Goal: Contribute content

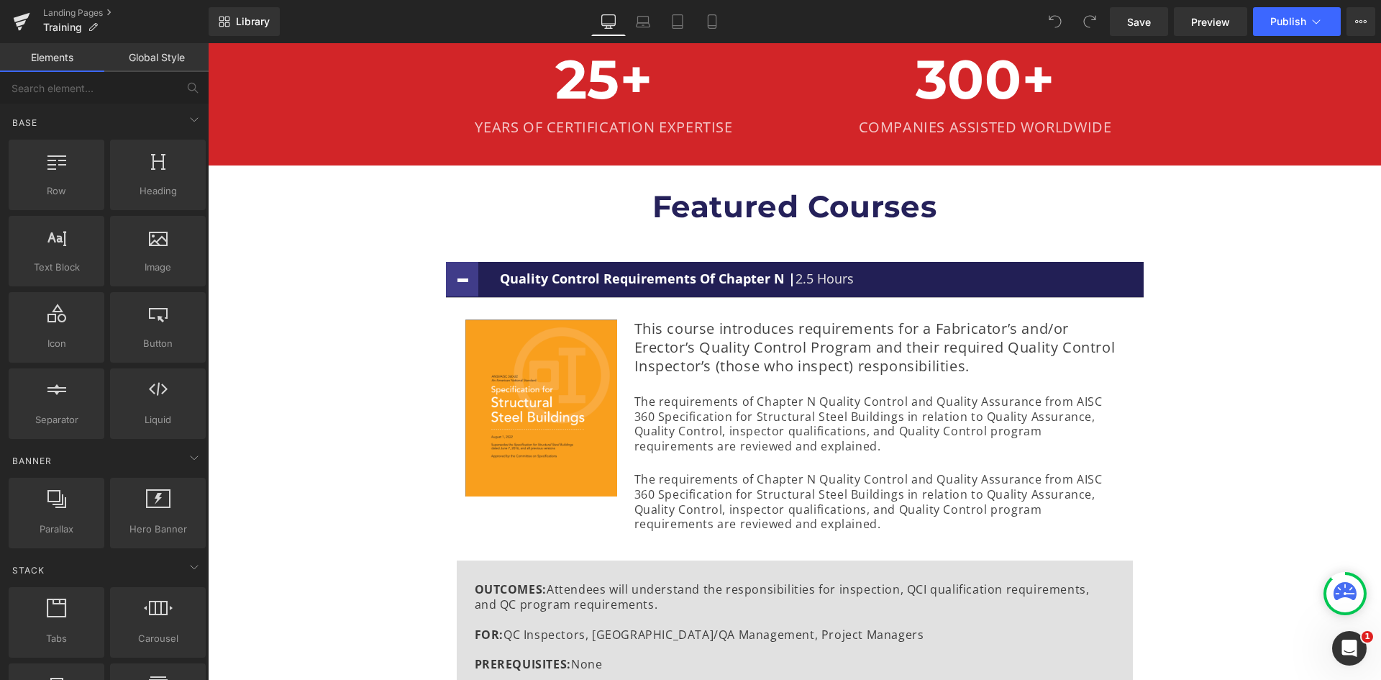
scroll to position [575, 0]
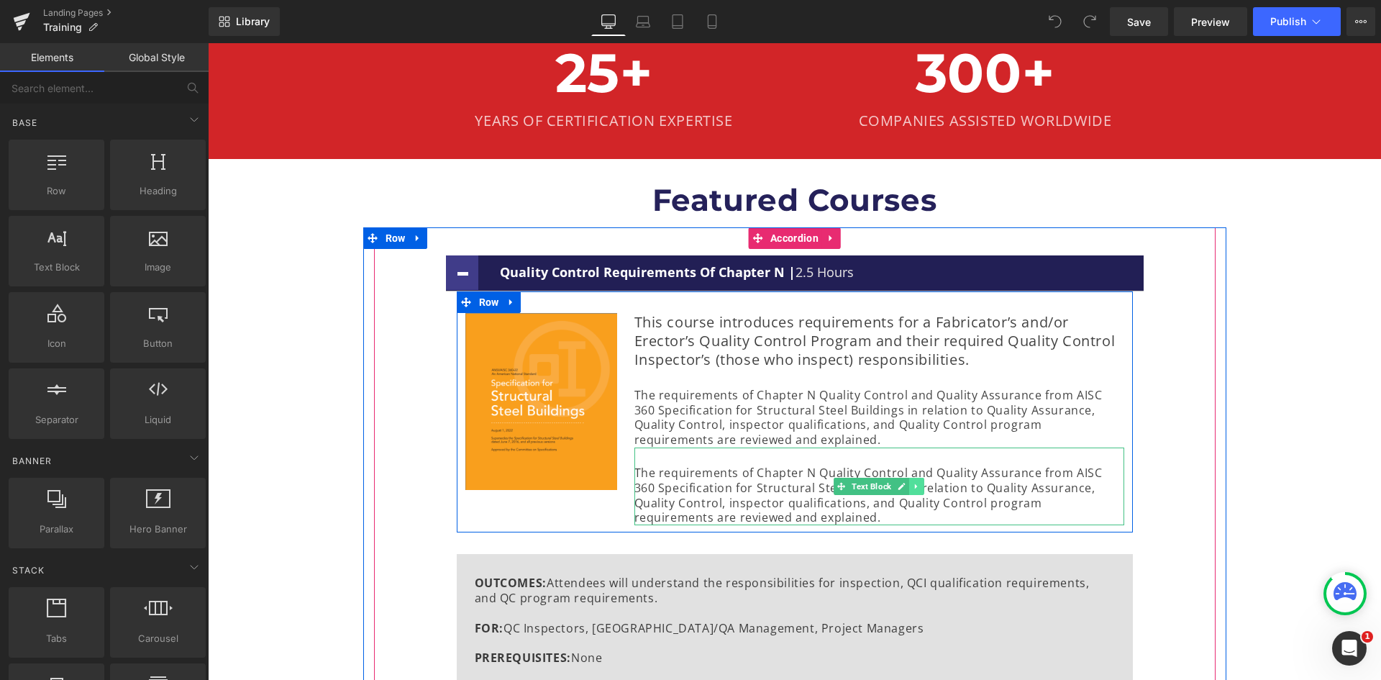
click at [909, 484] on link at bounding box center [916, 486] width 15 height 17
click at [920, 485] on icon at bounding box center [924, 487] width 8 height 8
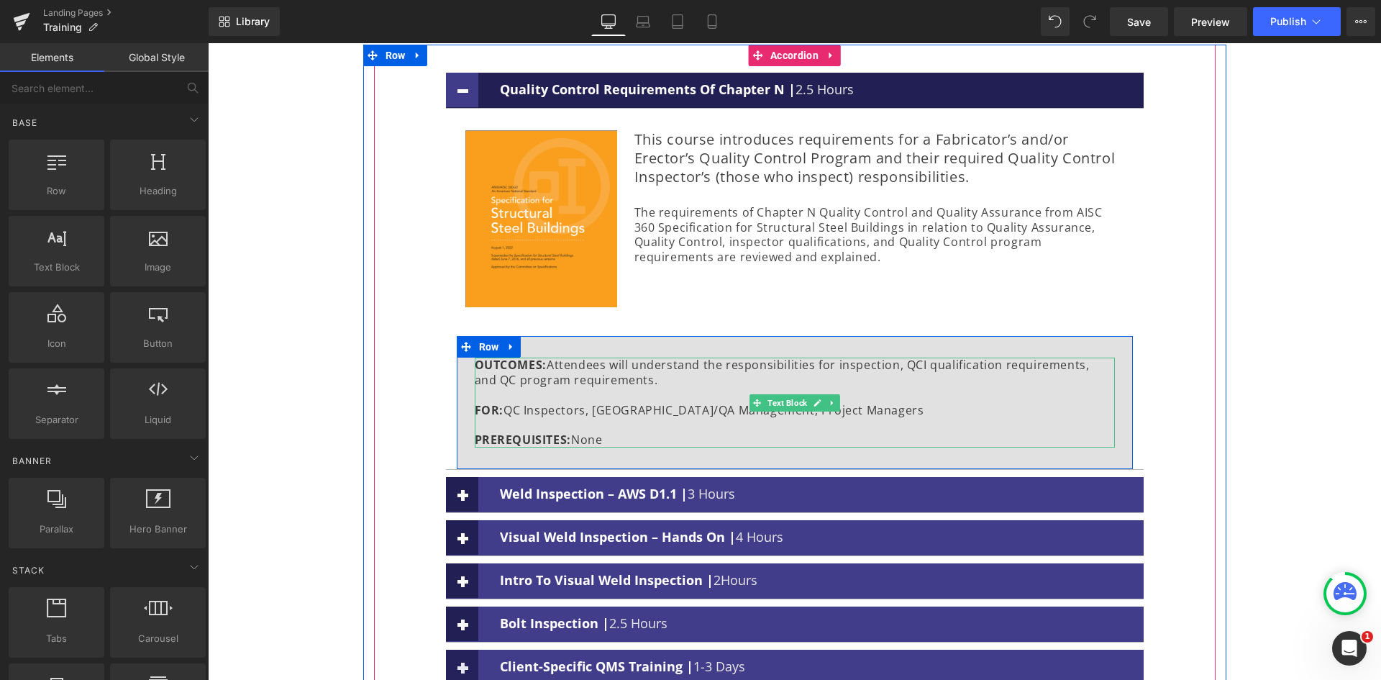
scroll to position [791, 0]
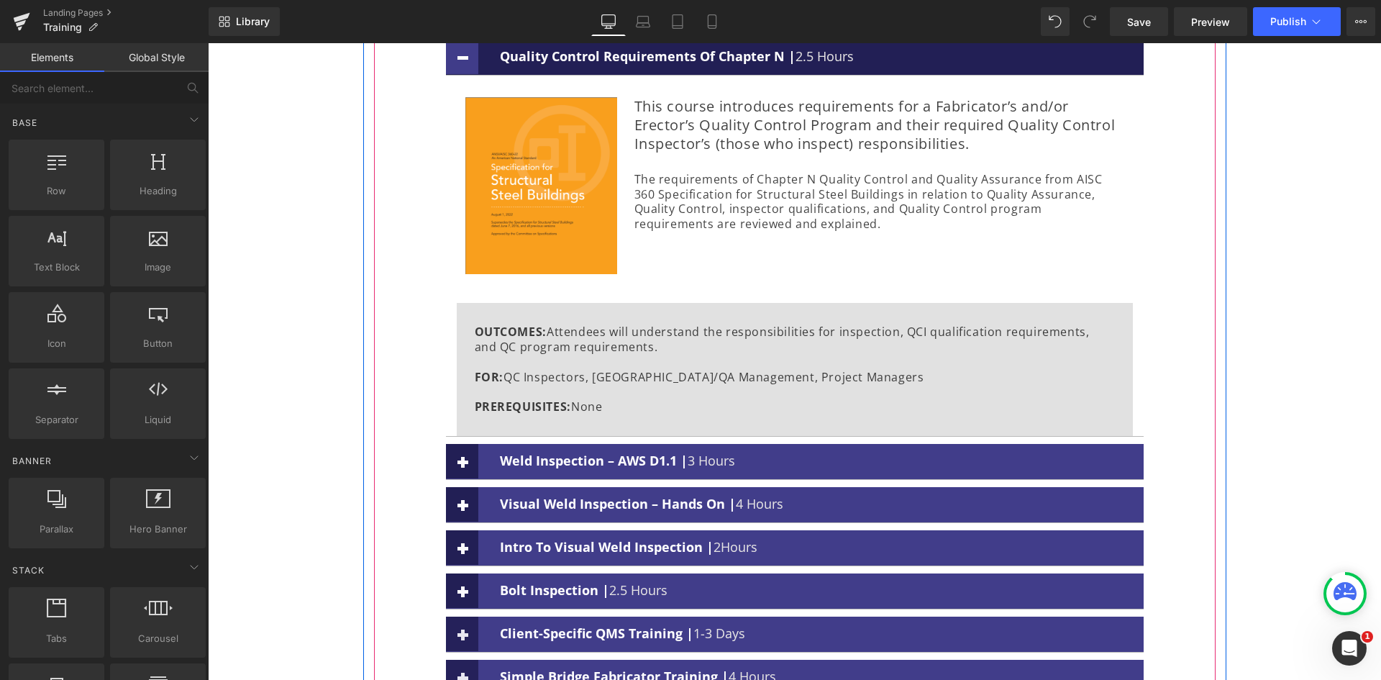
click at [902, 477] on div "Weld Inspection – AWS D1.1 | 3 Hours Text Block" at bounding box center [795, 462] width 698 height 36
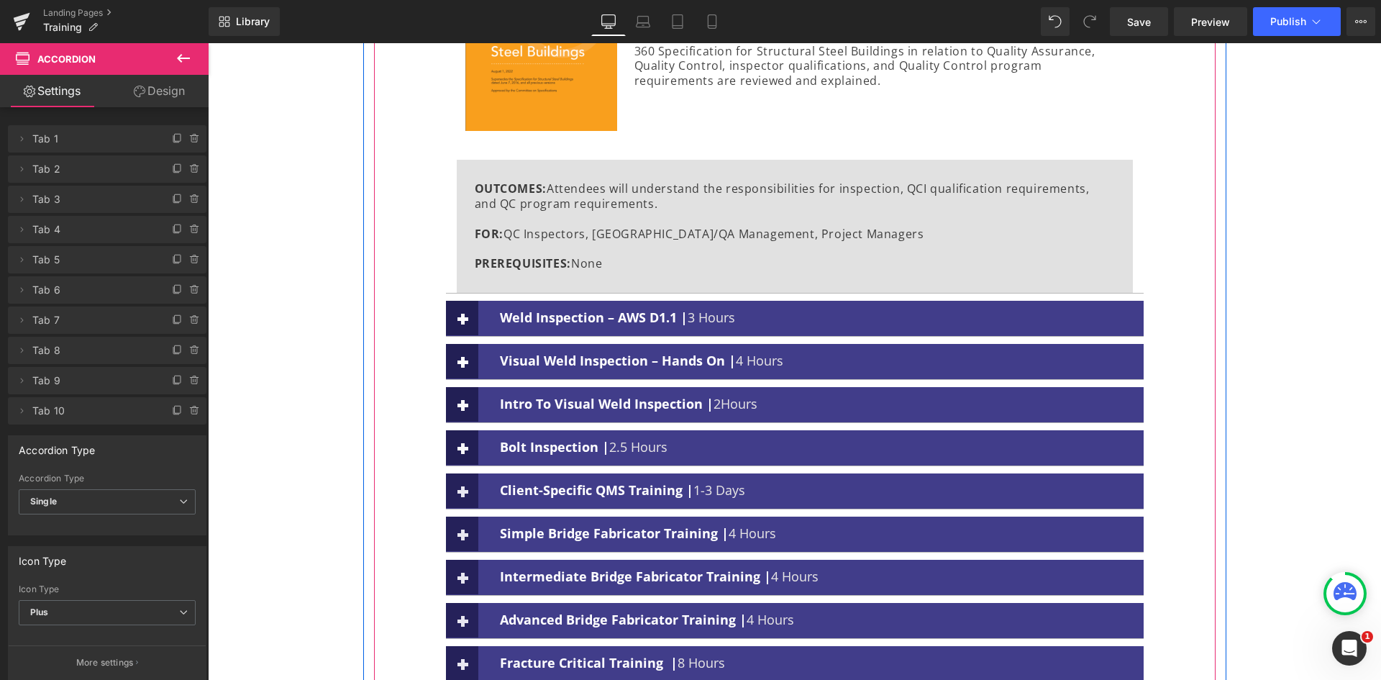
scroll to position [935, 0]
click at [717, 408] on span "2Hours" at bounding box center [735, 402] width 44 height 17
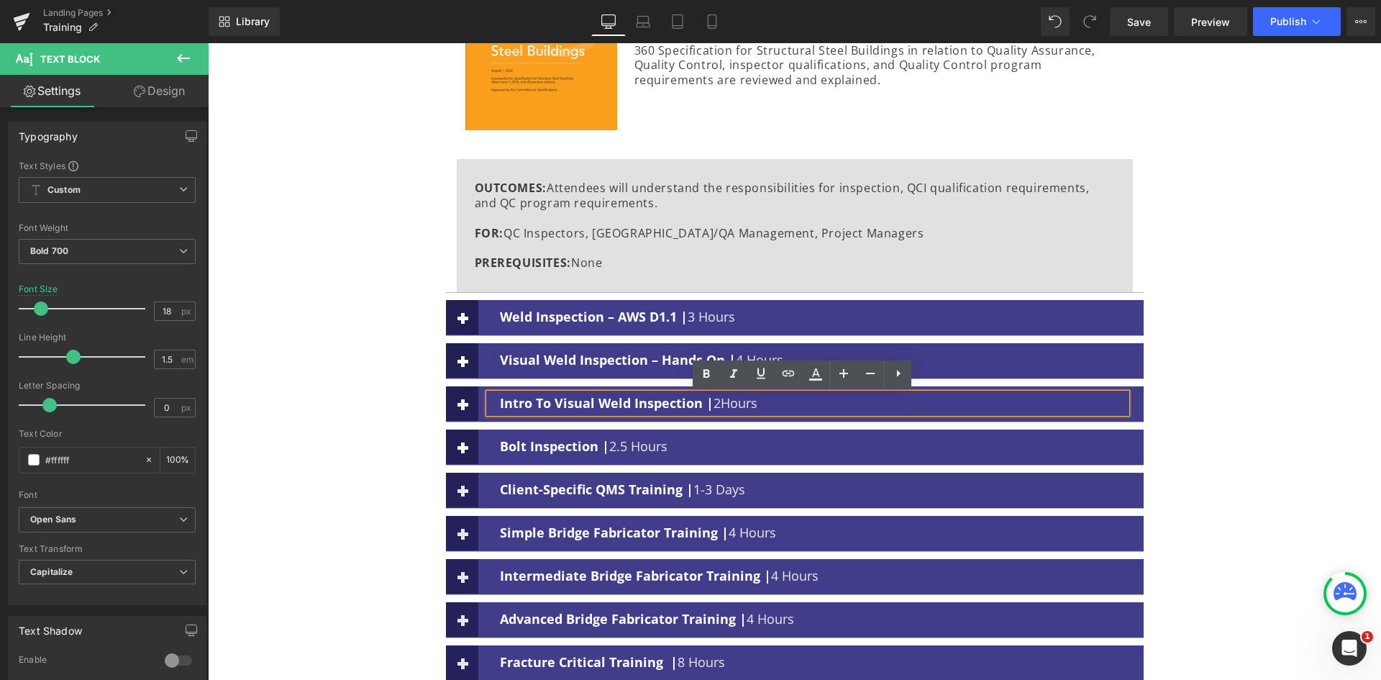
click at [717, 403] on span "2Hours" at bounding box center [735, 402] width 44 height 17
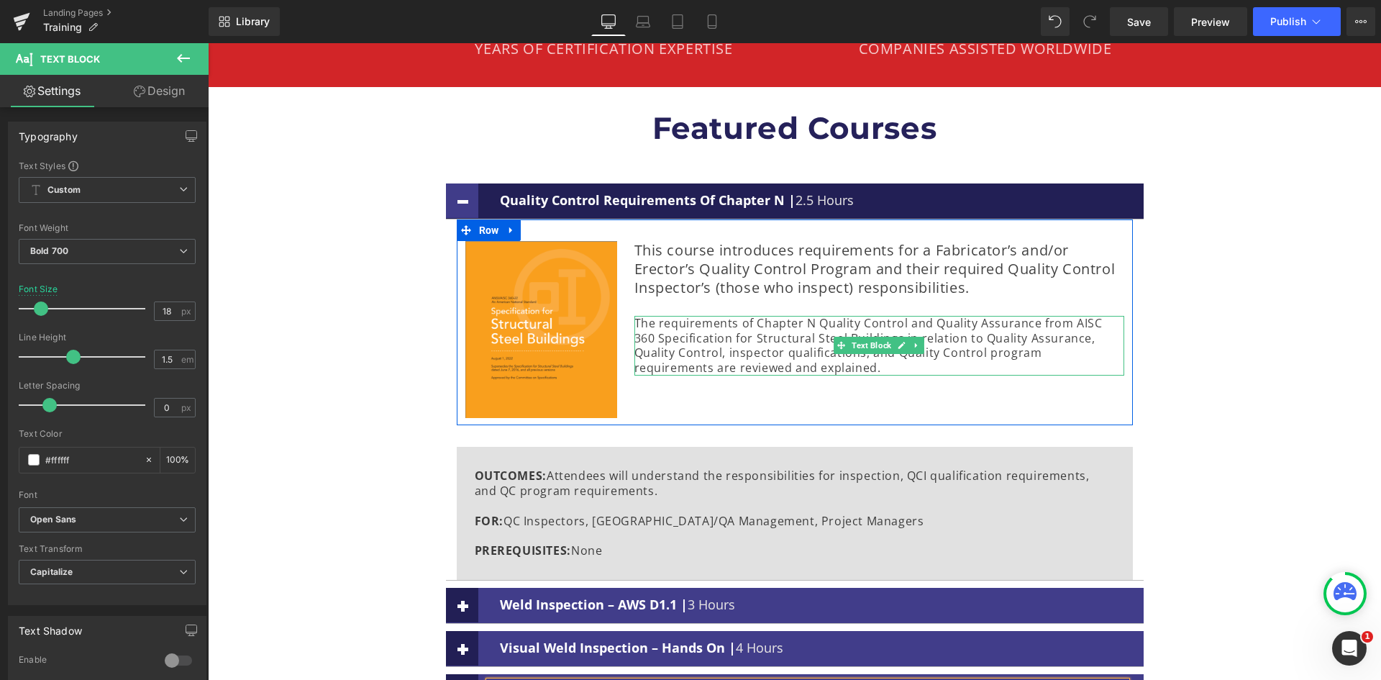
scroll to position [575, 0]
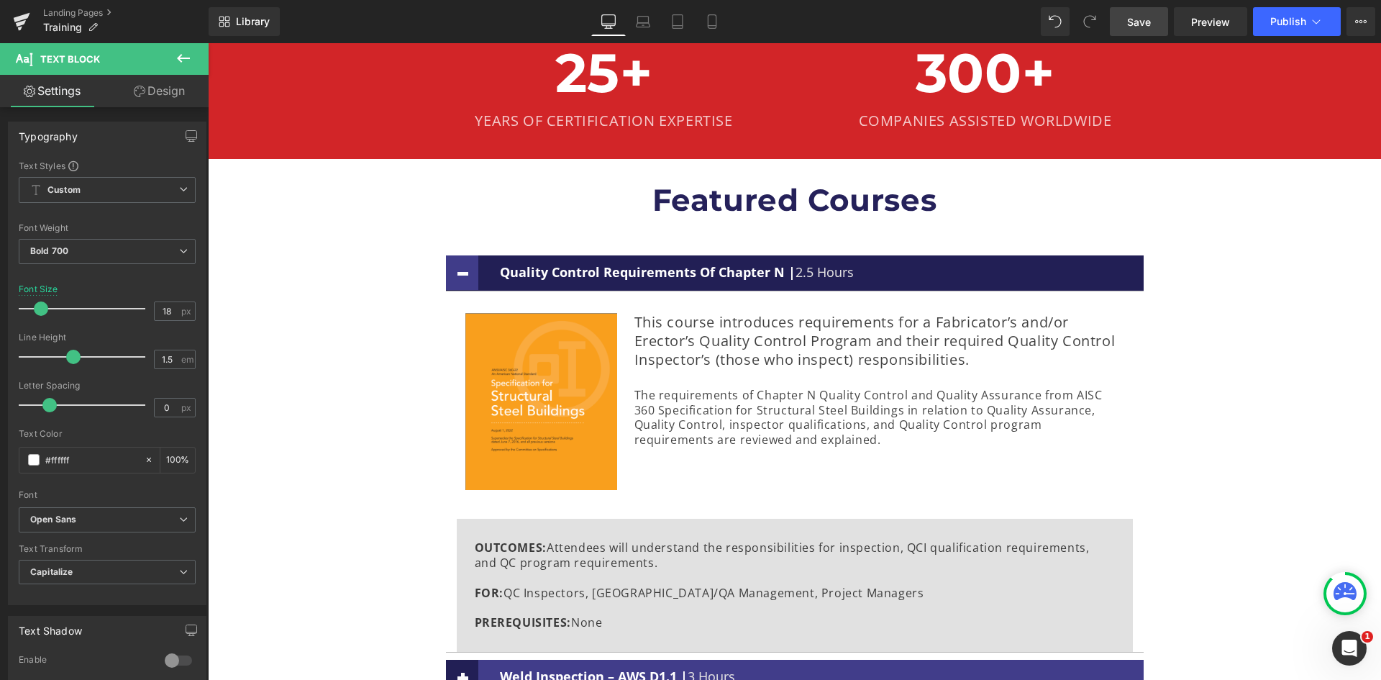
click at [1134, 19] on span "Save" at bounding box center [1139, 21] width 24 height 15
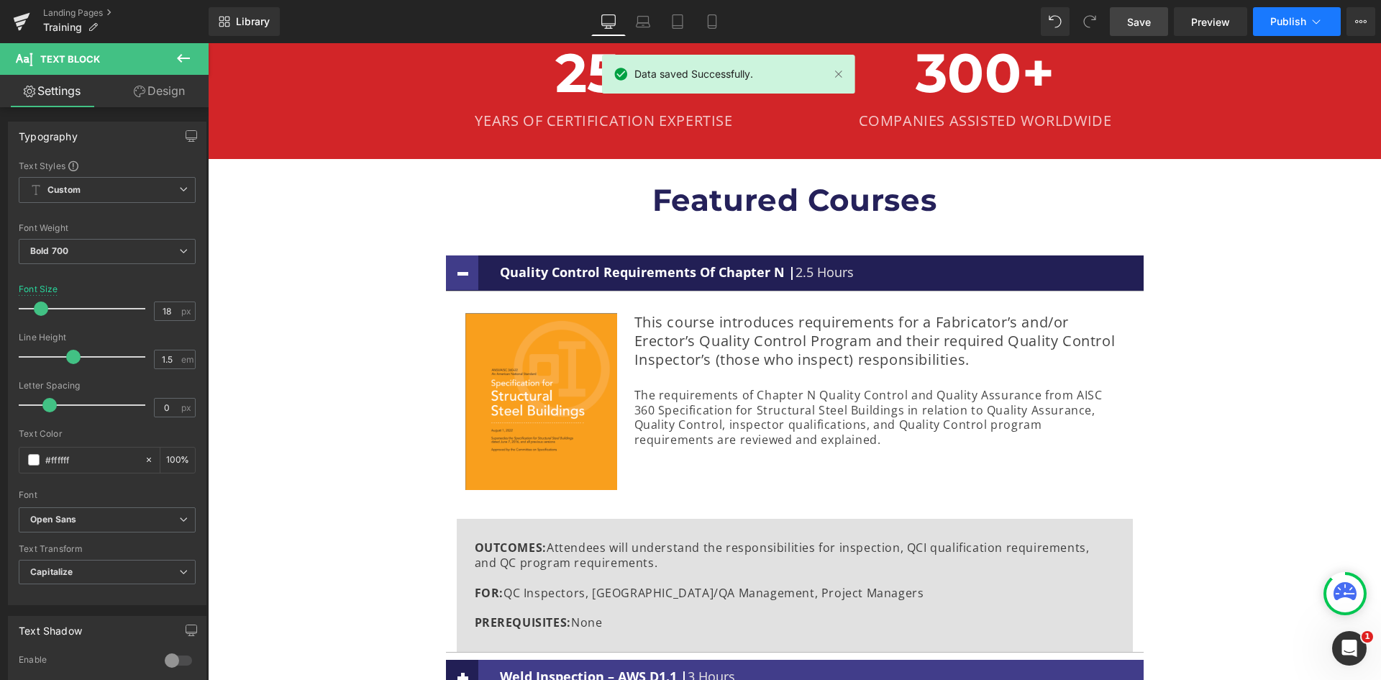
click at [1269, 18] on button "Publish" at bounding box center [1297, 21] width 88 height 29
